Goal: Find specific page/section: Find specific page/section

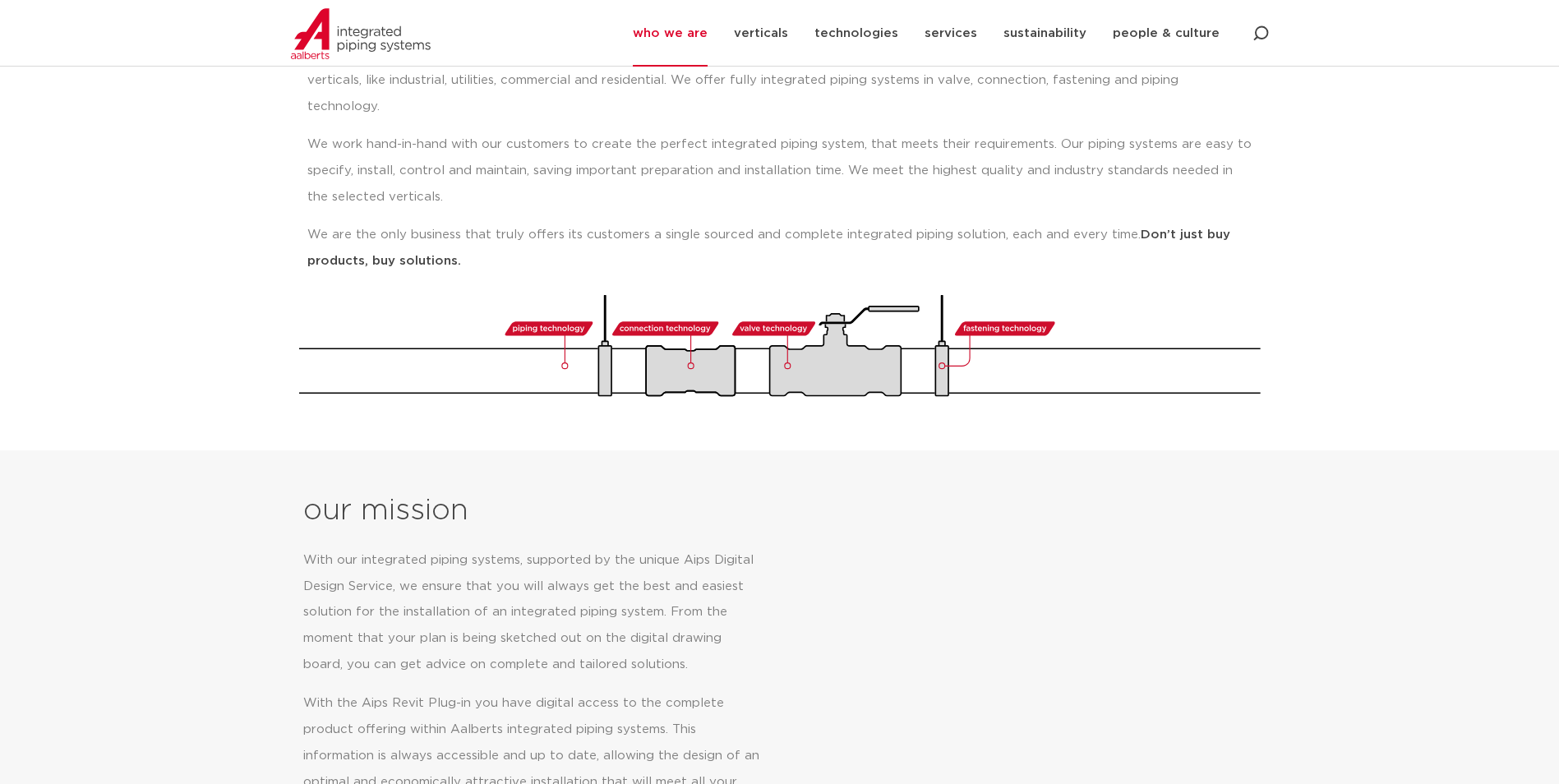
scroll to position [164, 0]
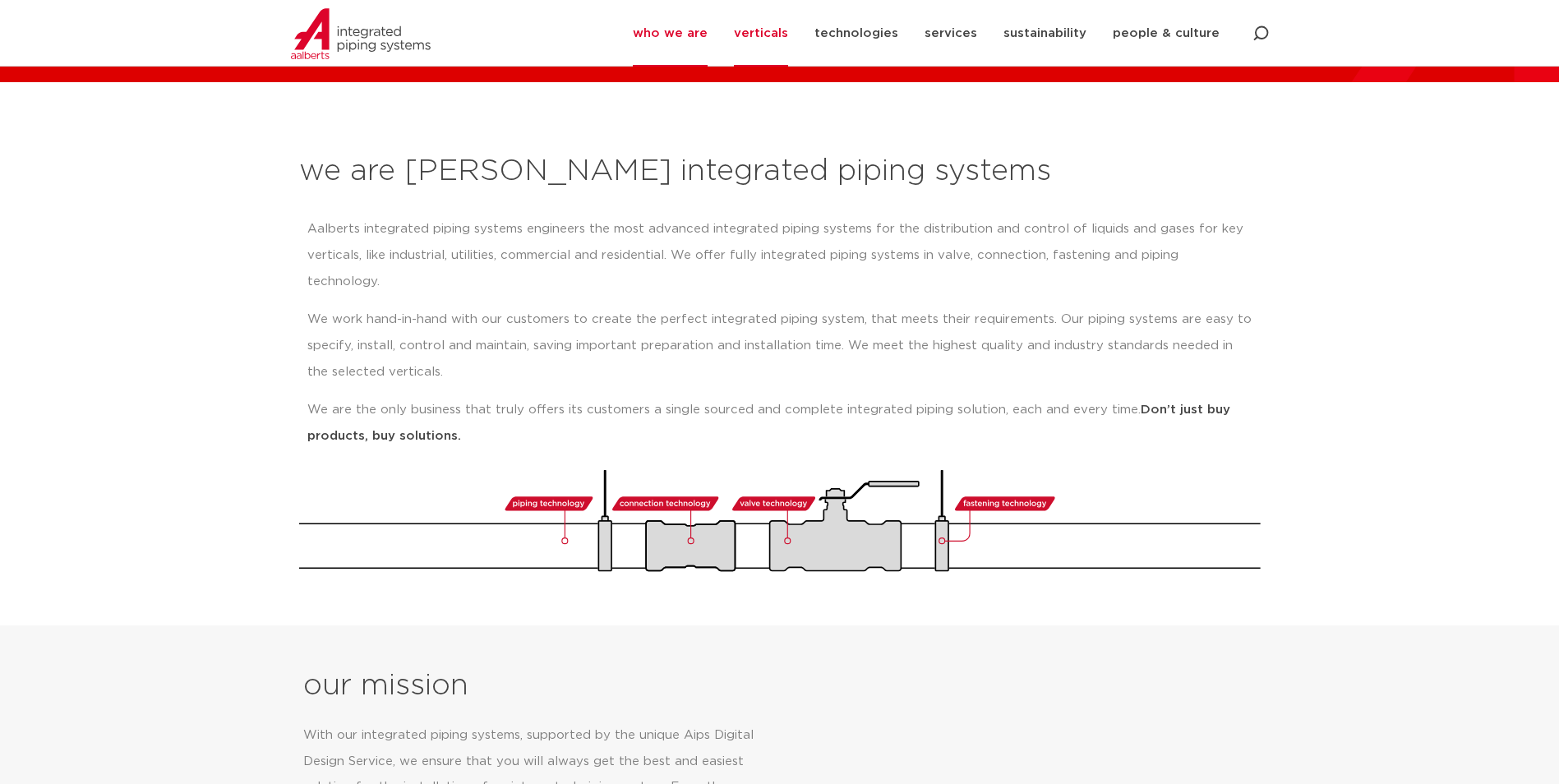
click at [757, 34] on link "verticals" at bounding box center [761, 33] width 54 height 66
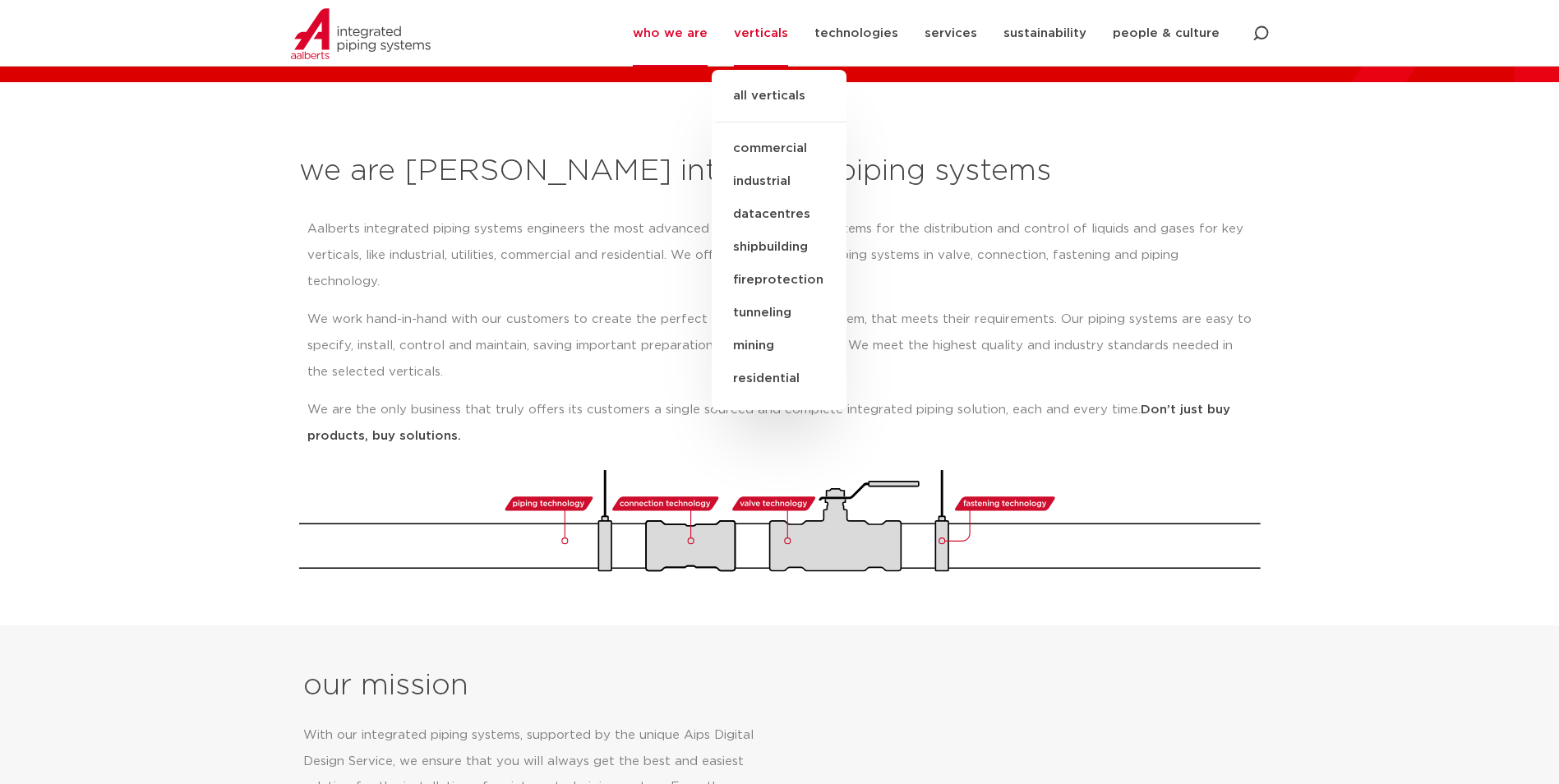
click at [783, 181] on link "industrial" at bounding box center [779, 181] width 135 height 33
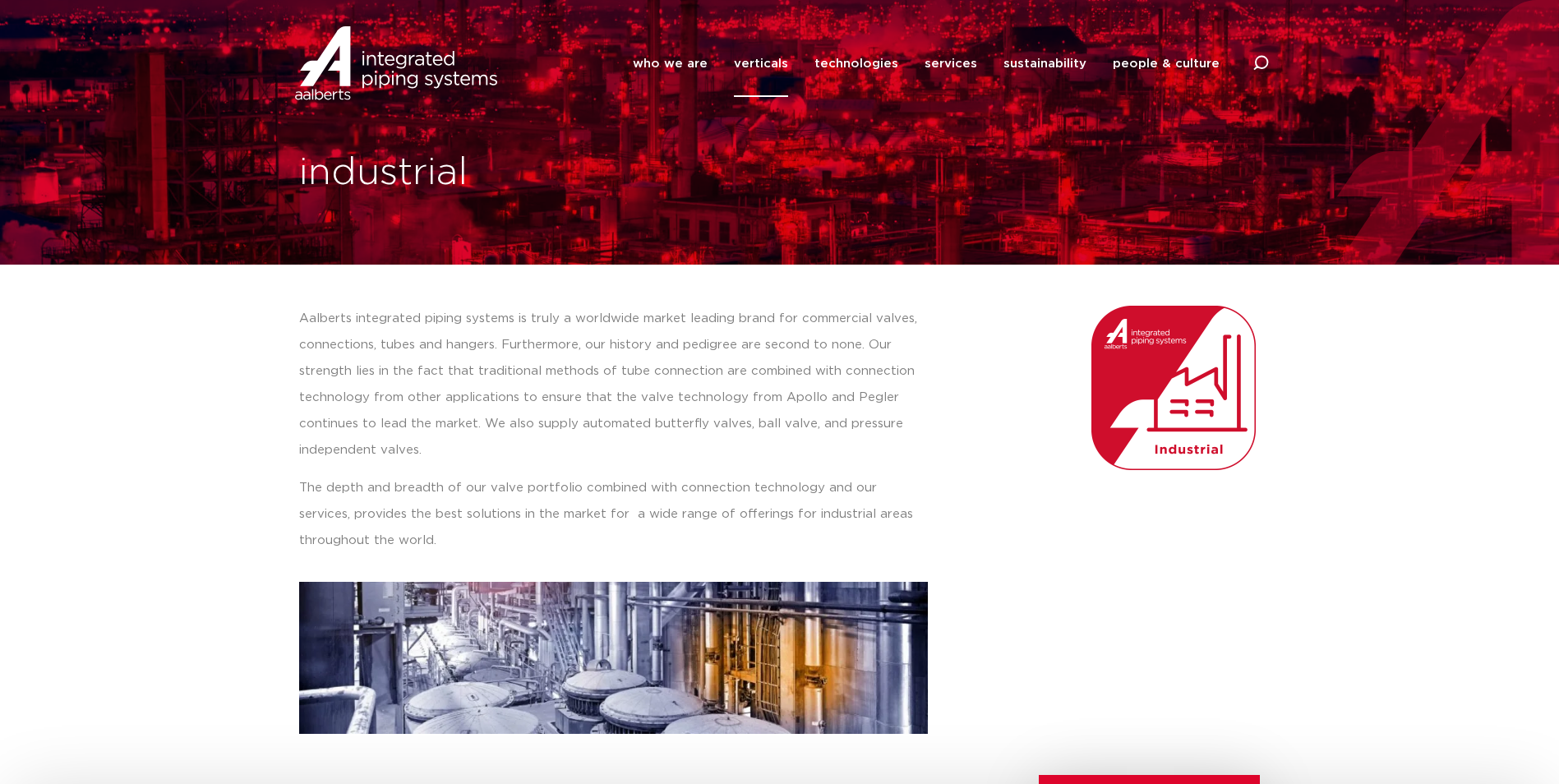
click at [760, 67] on link "verticals" at bounding box center [761, 63] width 54 height 66
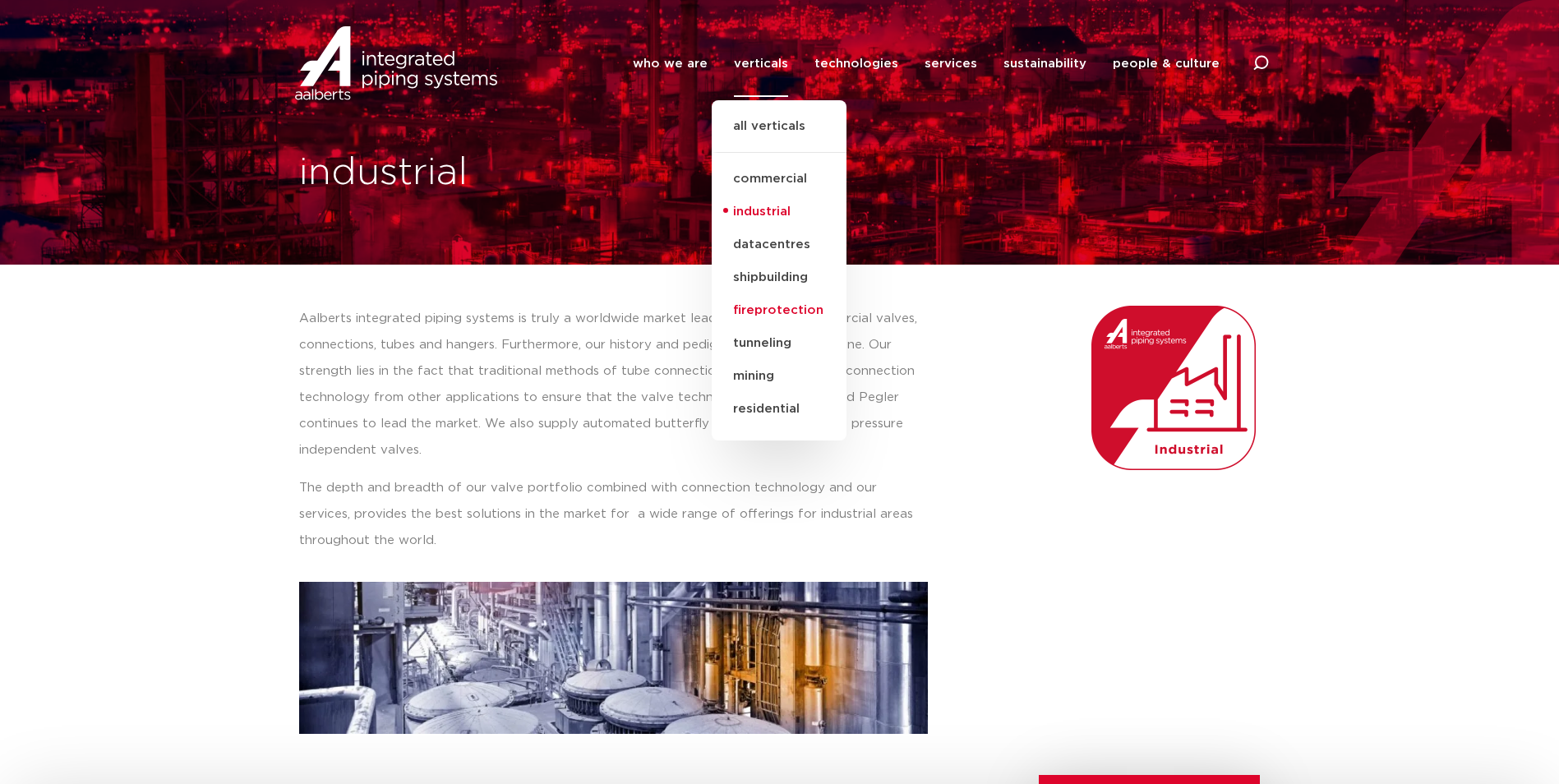
click at [770, 315] on link "fireprotection" at bounding box center [779, 310] width 135 height 33
